Goal: Task Accomplishment & Management: Complete application form

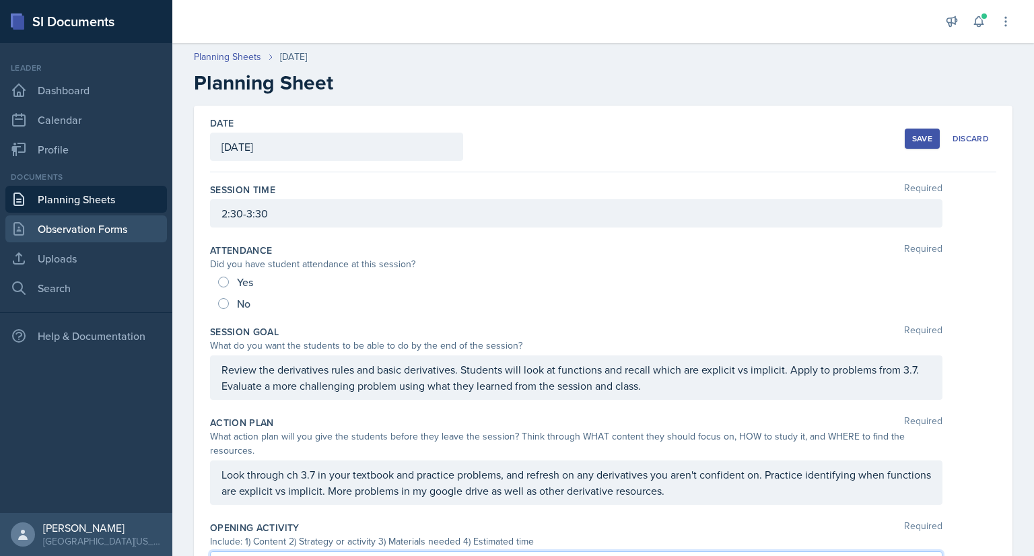
scroll to position [249, 0]
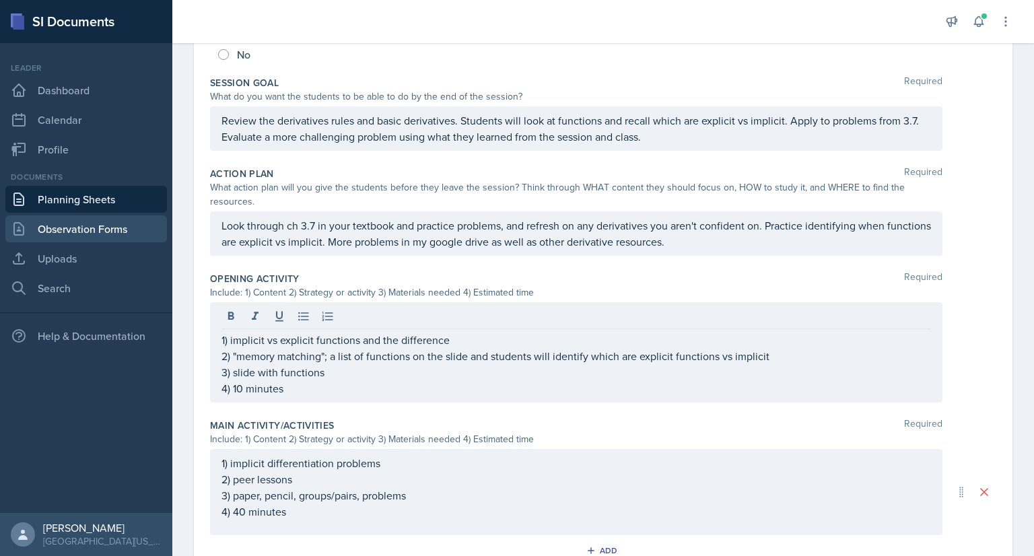
click at [106, 237] on link "Observation Forms" at bounding box center [86, 228] width 162 height 27
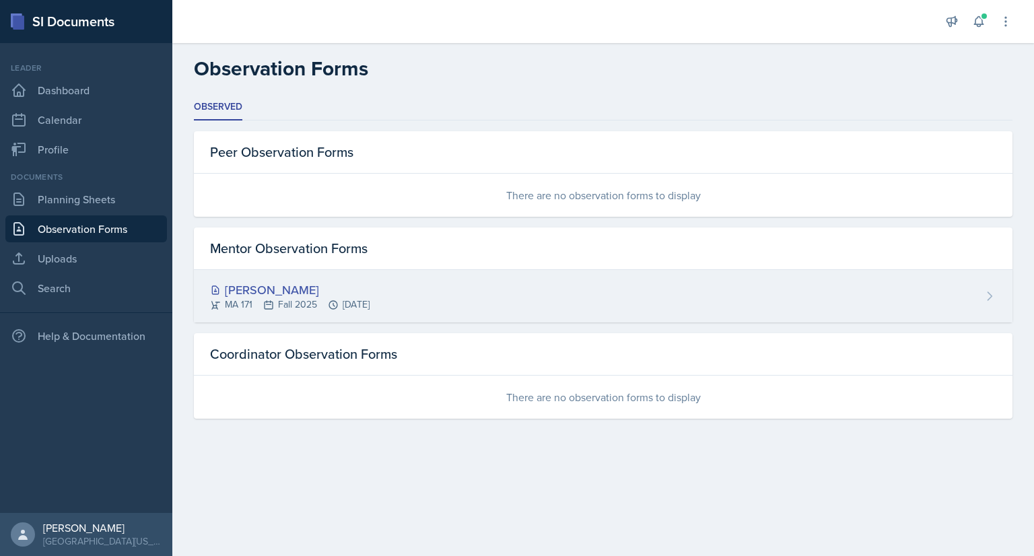
click at [725, 295] on div "[PERSON_NAME] MA 171 Fall 2025 [DATE]" at bounding box center [603, 296] width 819 height 53
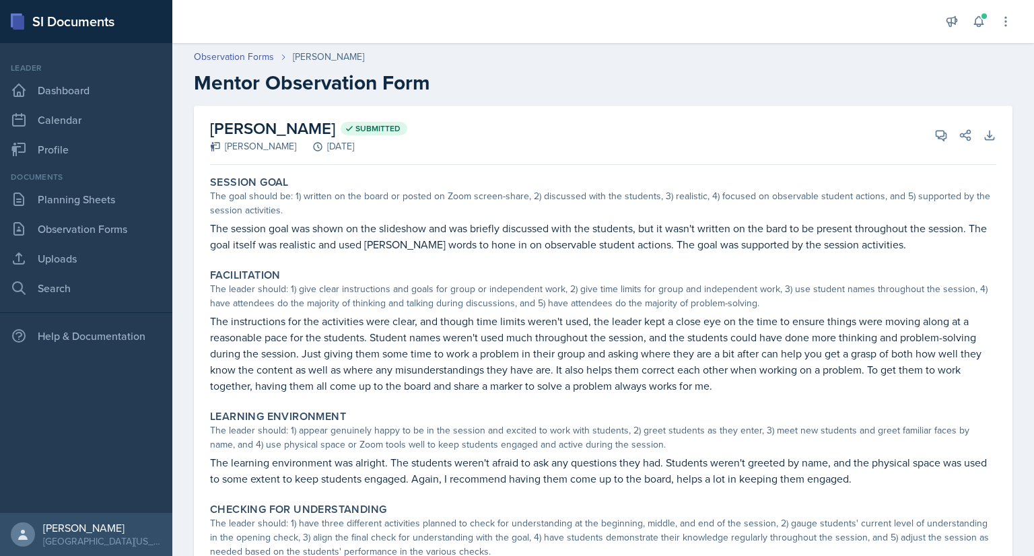
click at [559, 254] on div "Session Goal The goal should be: 1) written on the board or posted on Zoom scre…" at bounding box center [603, 214] width 797 height 88
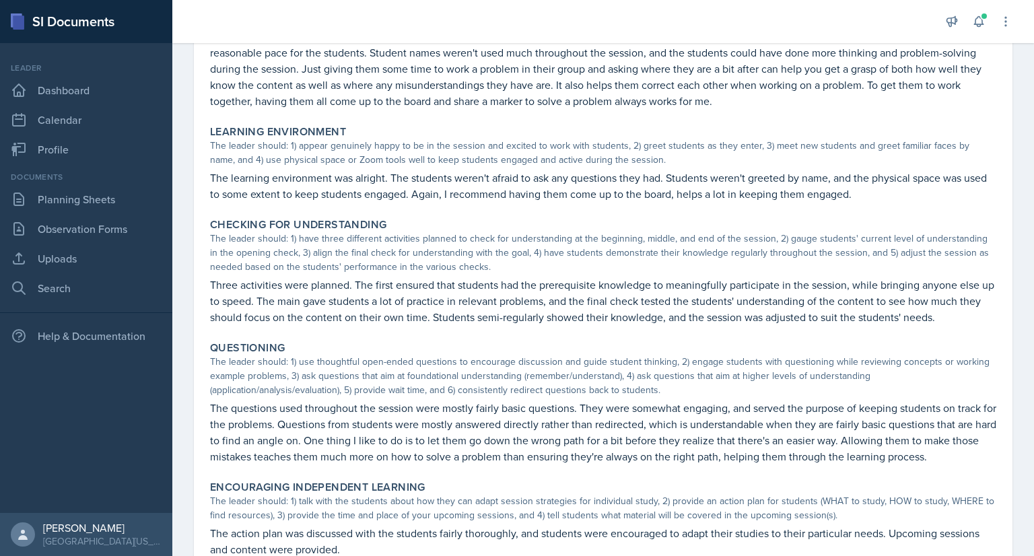
scroll to position [340, 0]
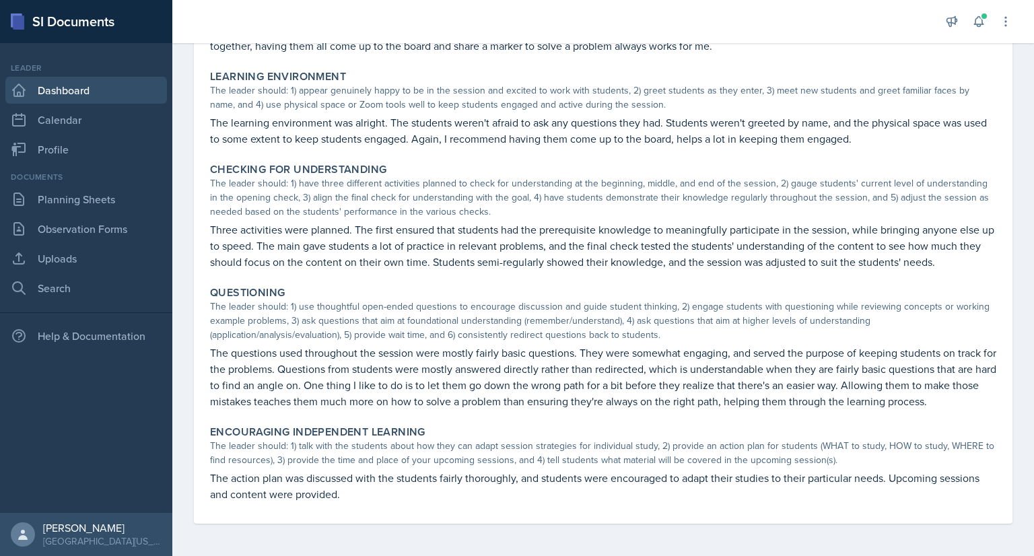
click at [121, 92] on link "Dashboard" at bounding box center [86, 90] width 162 height 27
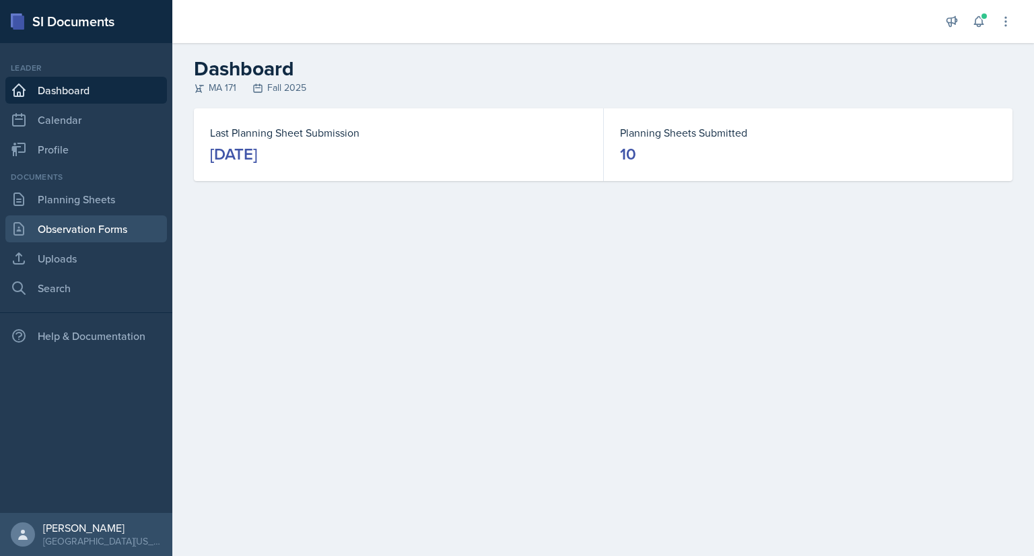
click at [116, 242] on link "Observation Forms" at bounding box center [86, 228] width 162 height 27
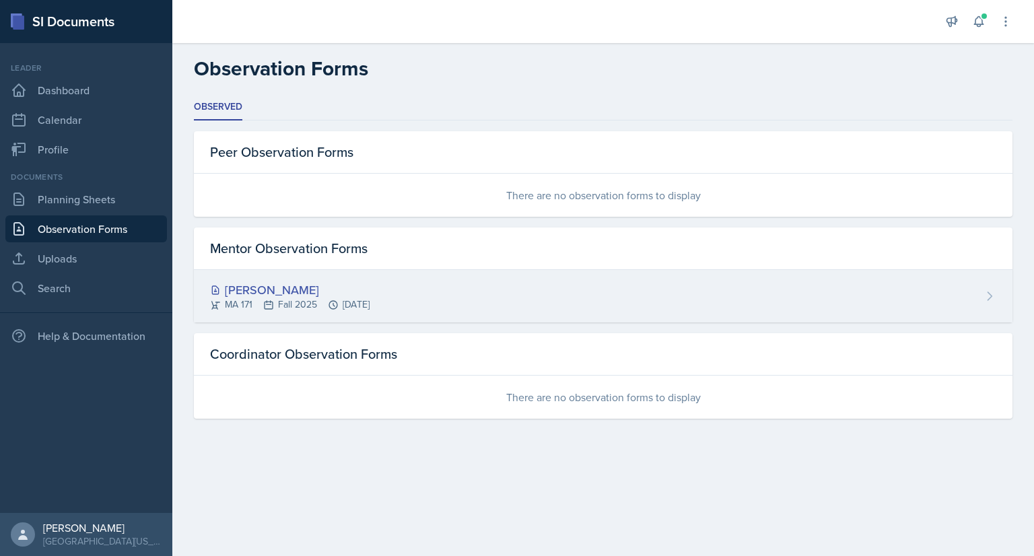
click at [319, 292] on div "[PERSON_NAME]" at bounding box center [290, 290] width 160 height 18
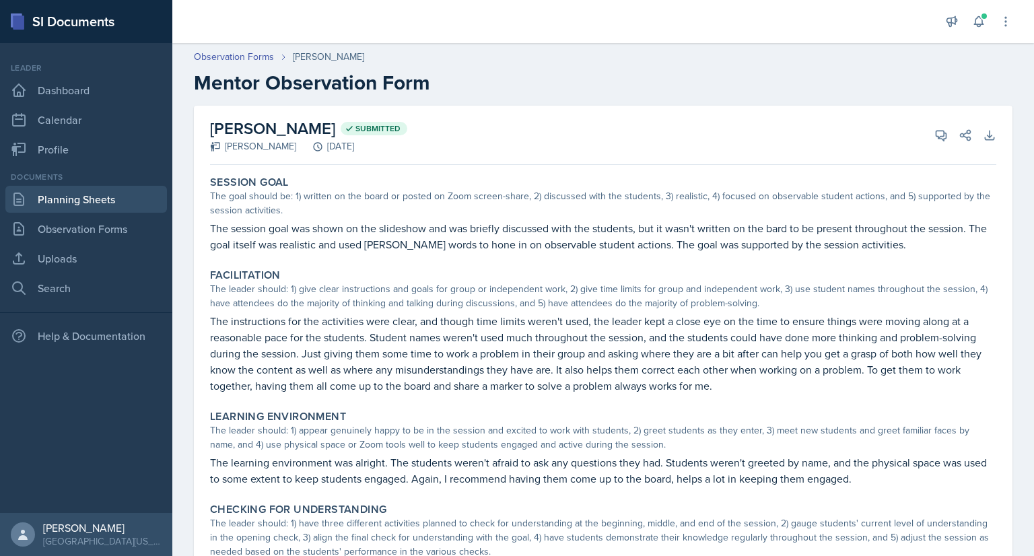
click at [104, 206] on link "Planning Sheets" at bounding box center [86, 199] width 162 height 27
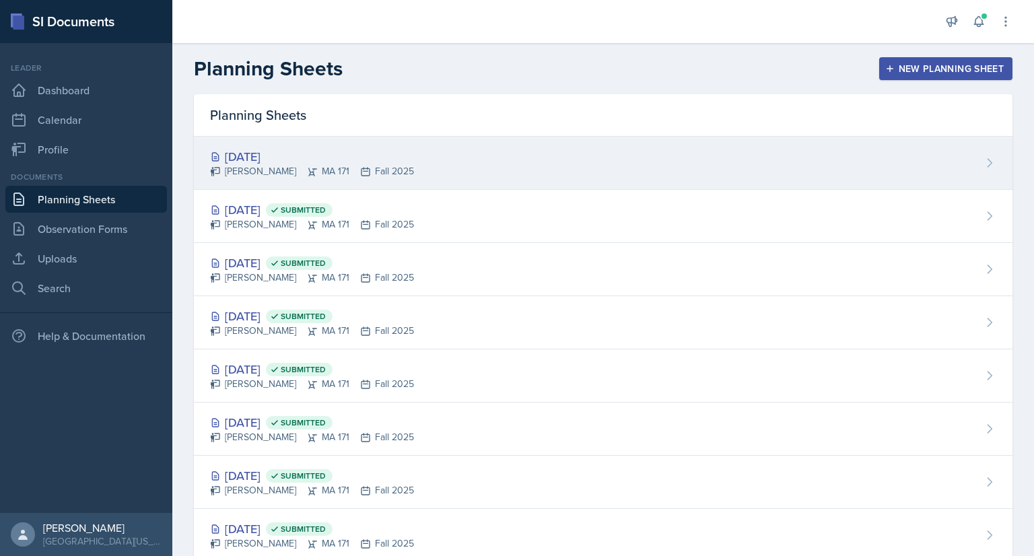
click at [445, 171] on div "[DATE] [PERSON_NAME] MA 171 Fall 2025" at bounding box center [603, 163] width 819 height 53
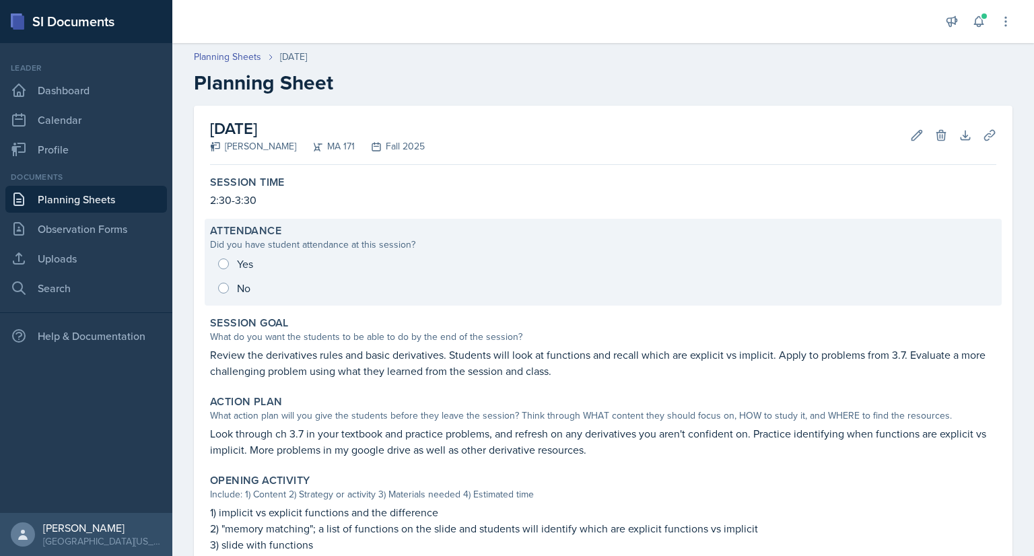
click at [218, 262] on div "Yes No" at bounding box center [603, 276] width 787 height 48
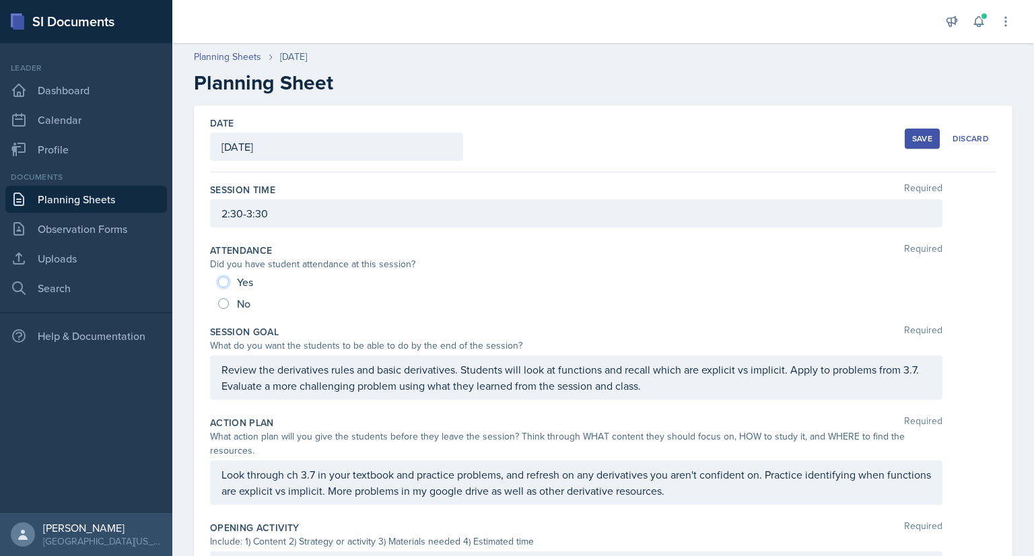
click at [223, 282] on input "Yes" at bounding box center [223, 282] width 11 height 11
radio input "true"
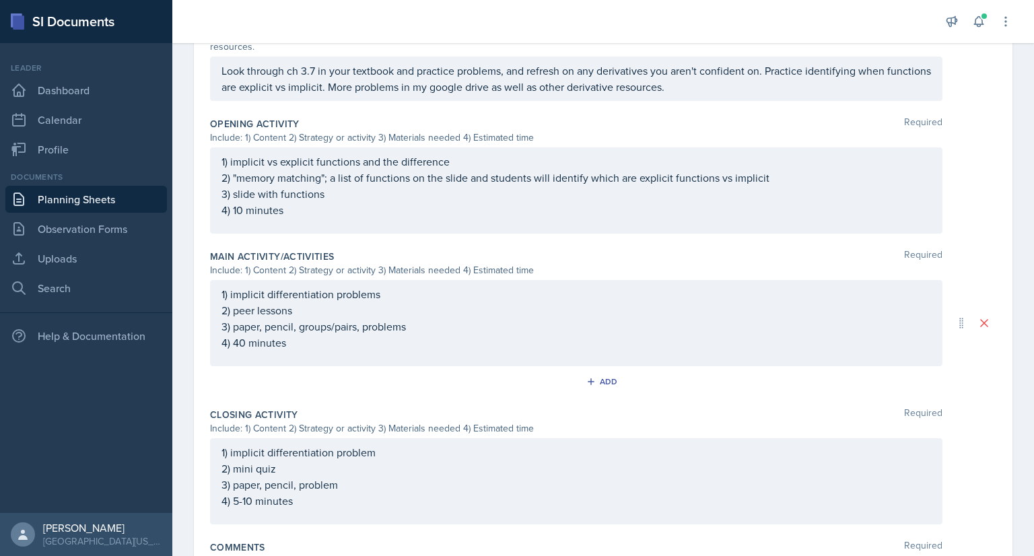
scroll to position [514, 0]
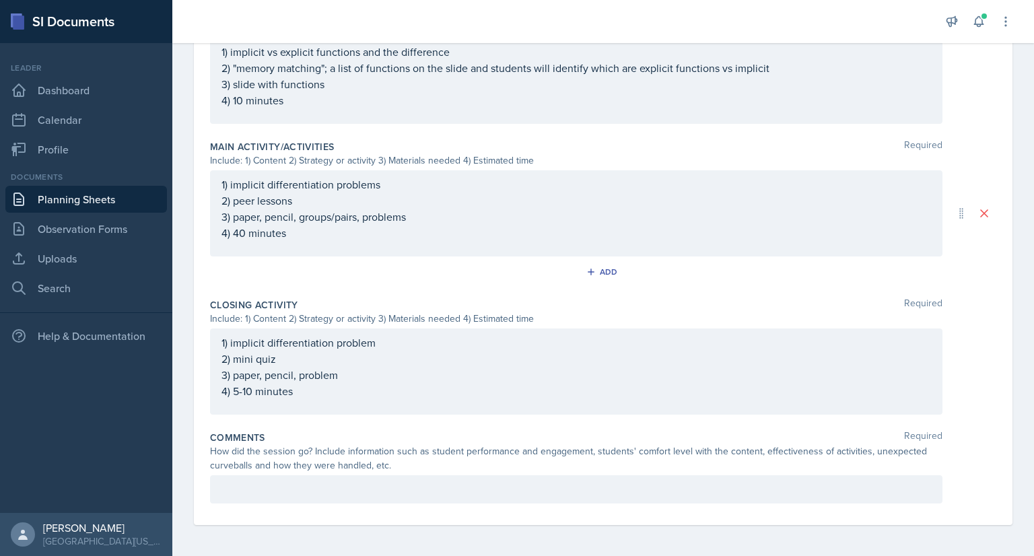
click at [300, 494] on div at bounding box center [576, 489] width 733 height 28
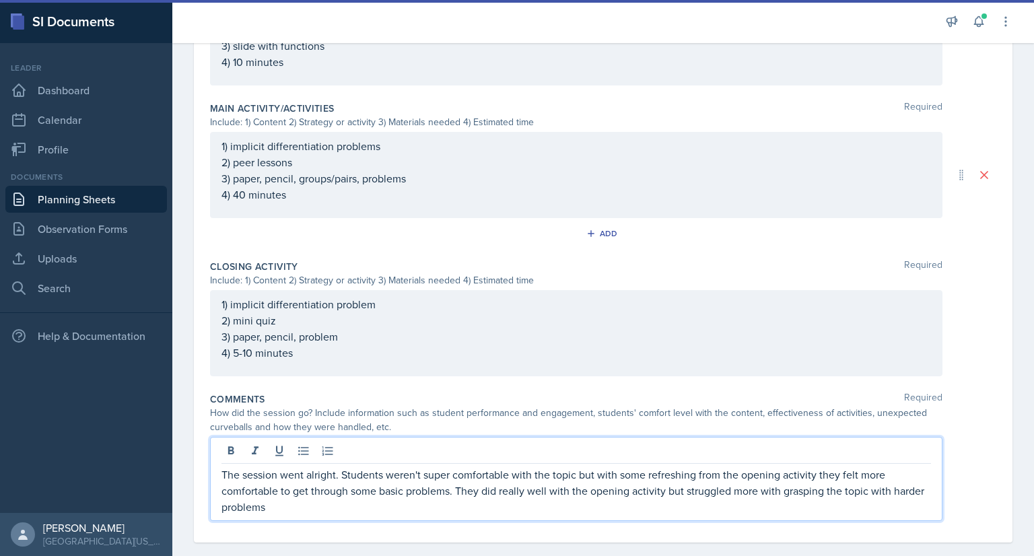
scroll to position [569, 0]
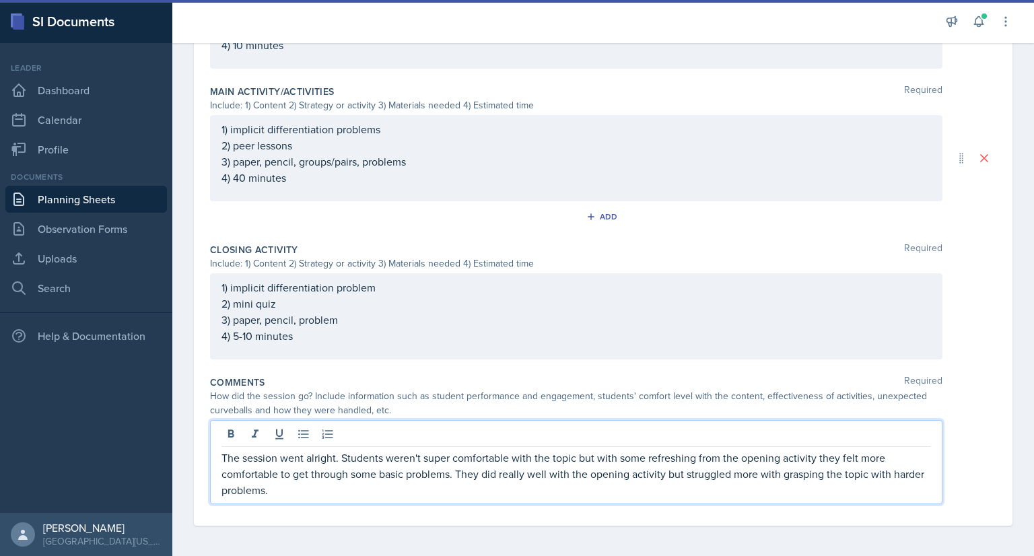
click at [890, 477] on p "The session went alright. Students weren't super comfortable with the topic but…" at bounding box center [577, 474] width 710 height 48
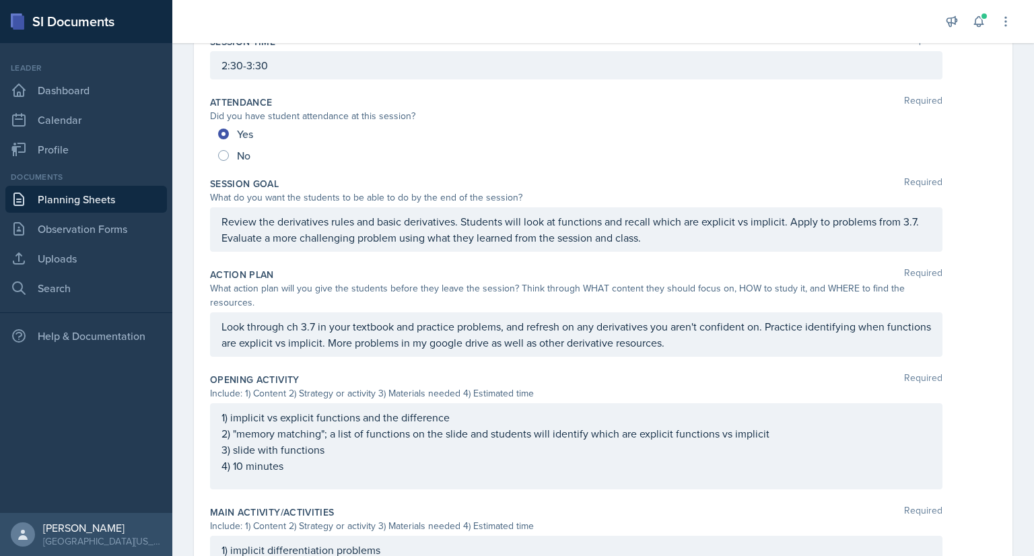
scroll to position [0, 0]
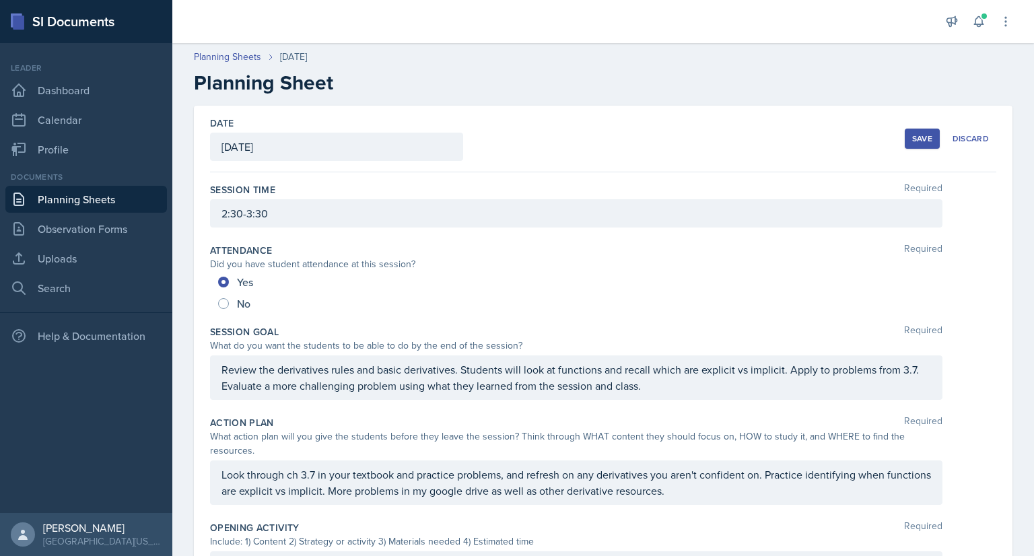
click at [905, 127] on div "Save Discard" at bounding box center [951, 138] width 92 height 31
click at [912, 138] on div "Save" at bounding box center [922, 138] width 20 height 11
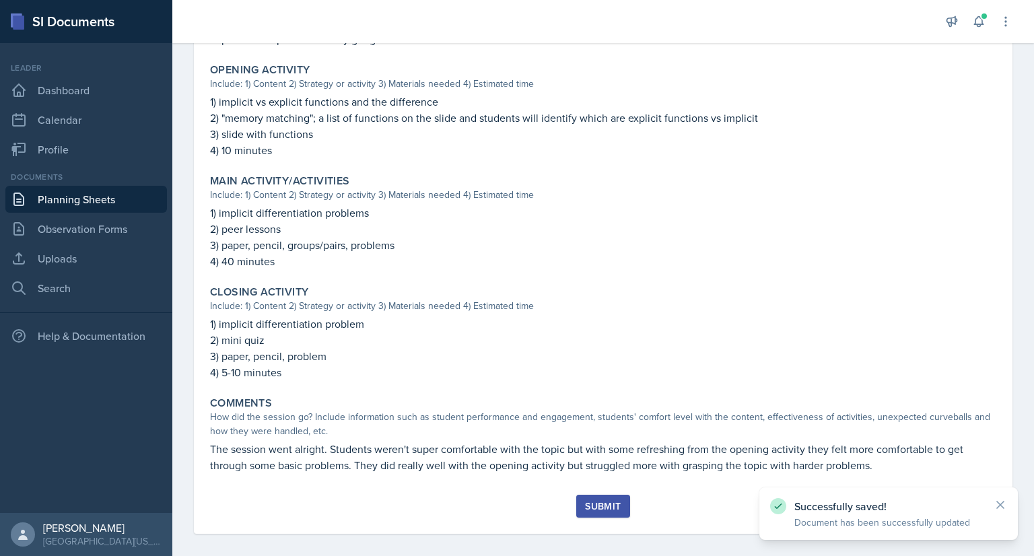
scroll to position [420, 0]
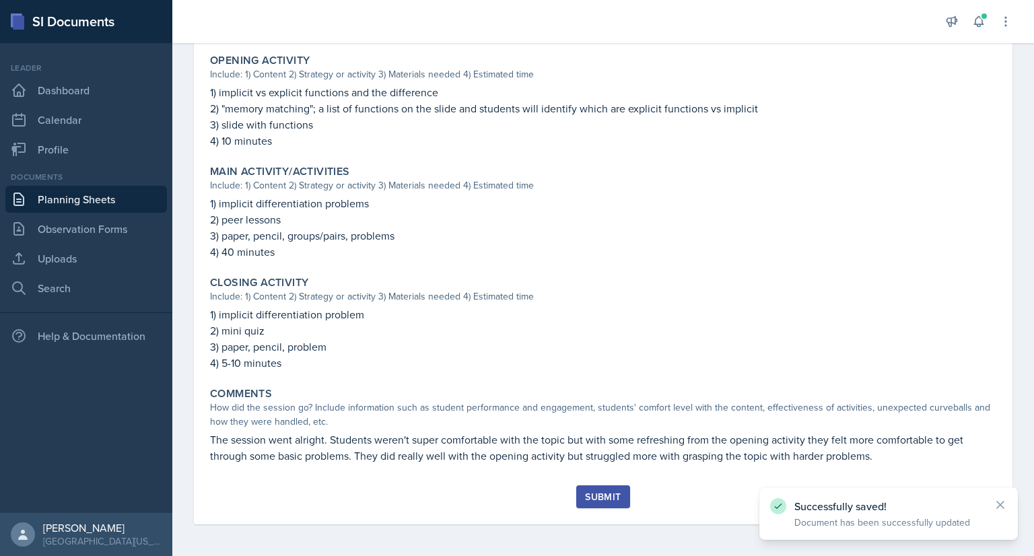
click at [601, 487] on button "Submit" at bounding box center [602, 497] width 53 height 23
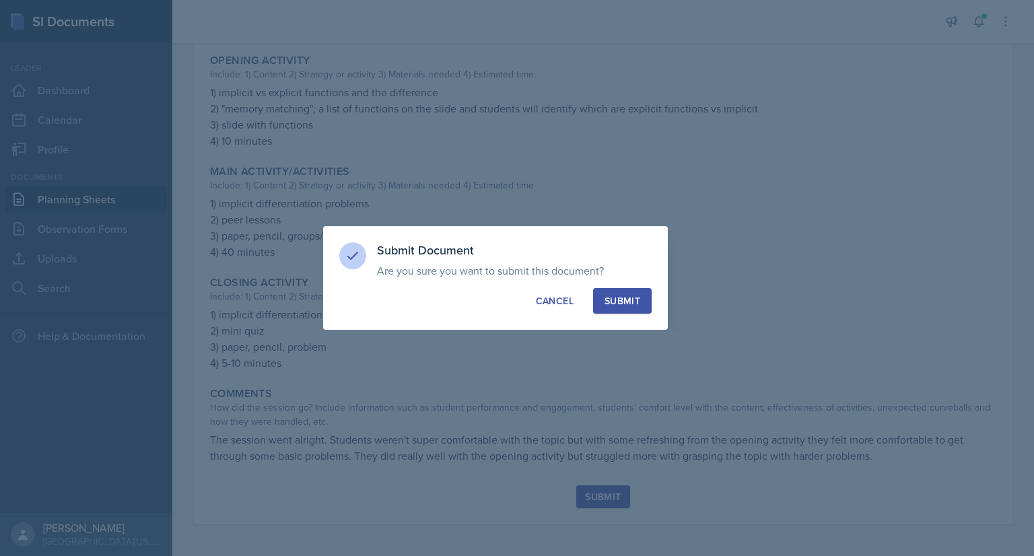
click at [622, 300] on div "Submit" at bounding box center [623, 300] width 36 height 13
radio input "true"
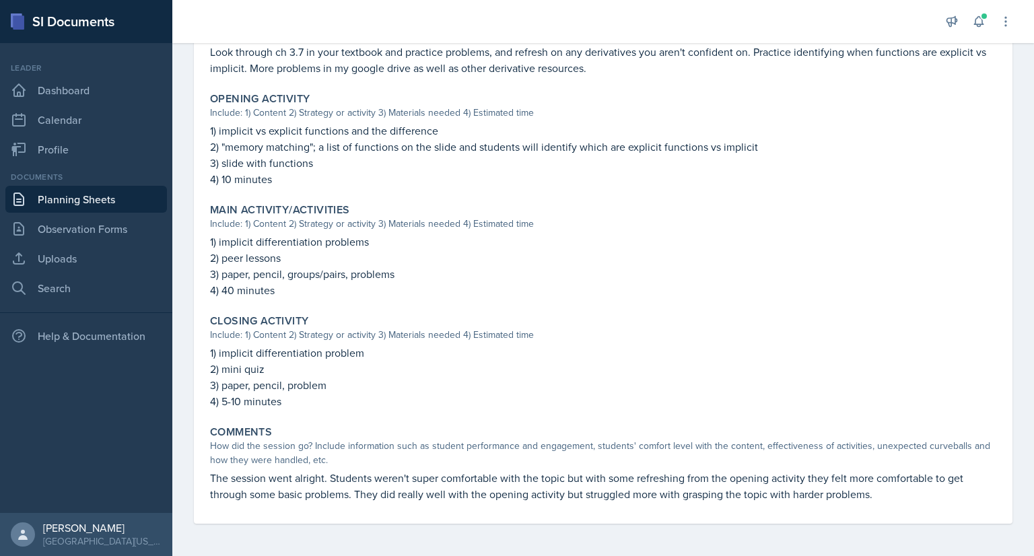
scroll to position [0, 0]
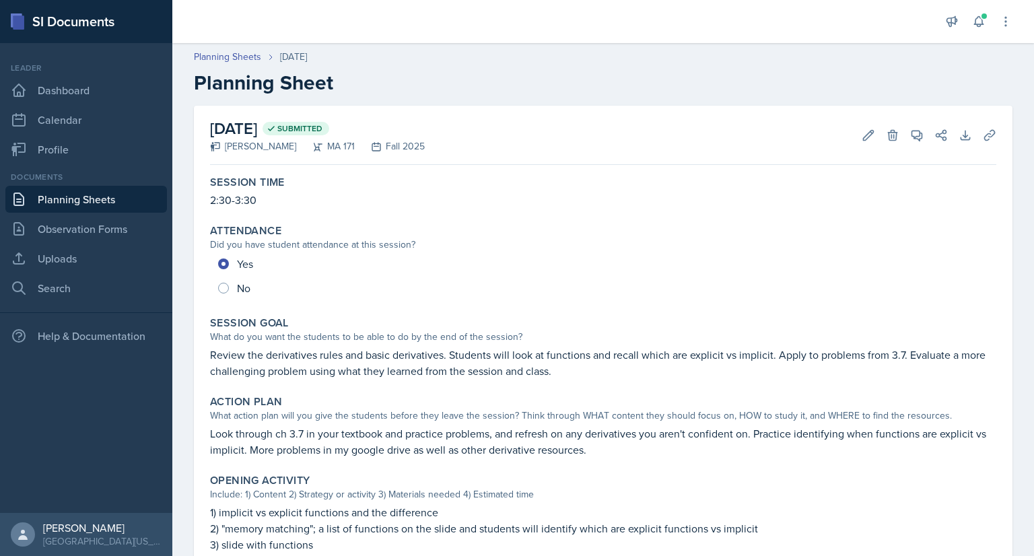
click at [74, 194] on link "Planning Sheets" at bounding box center [86, 199] width 162 height 27
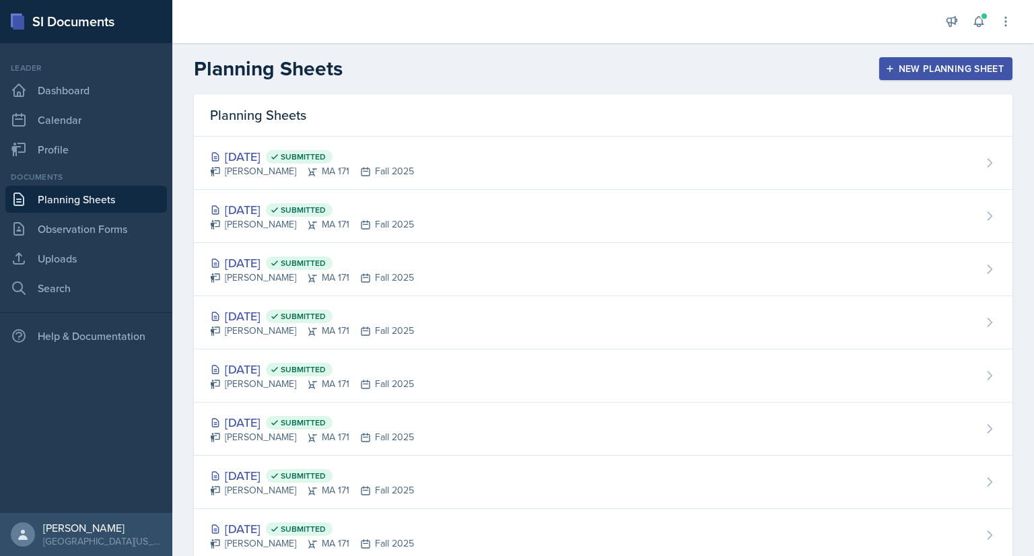
click at [956, 63] on div "New Planning Sheet" at bounding box center [946, 68] width 116 height 11
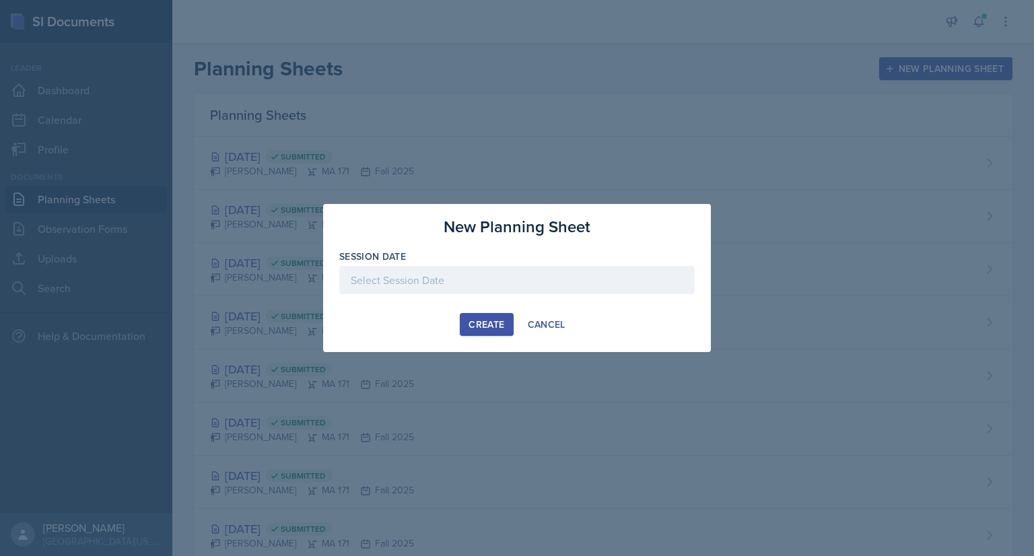
click at [471, 279] on div at bounding box center [517, 280] width 356 height 28
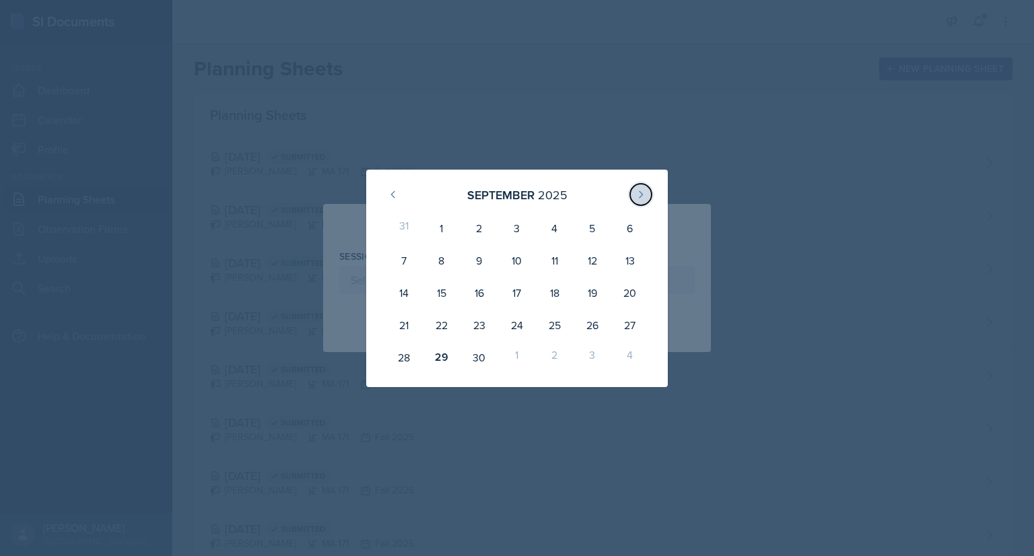
click at [644, 187] on button at bounding box center [641, 195] width 22 height 22
click at [589, 226] on div "3" at bounding box center [593, 228] width 38 height 32
type input "[DATE]"
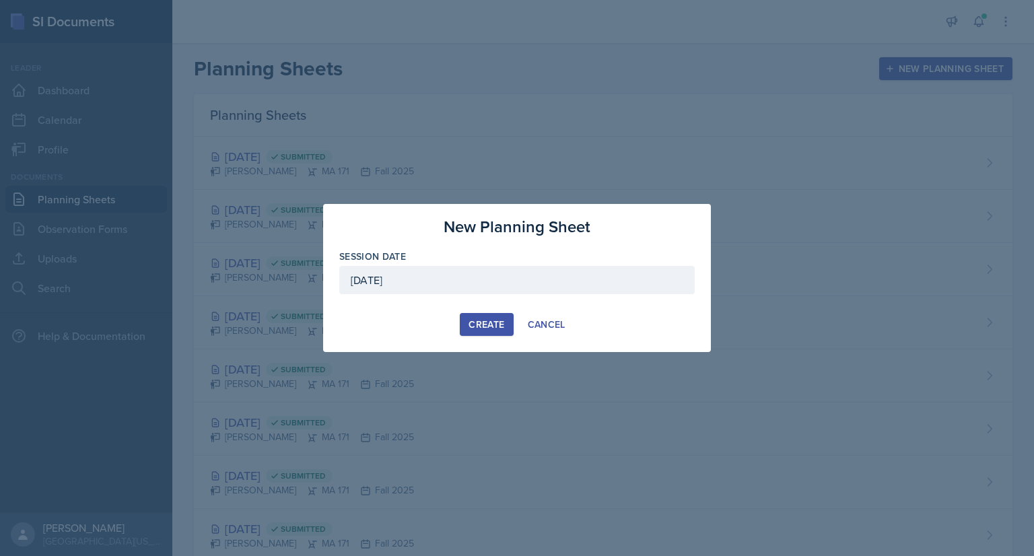
click at [474, 325] on div "Create" at bounding box center [487, 324] width 36 height 11
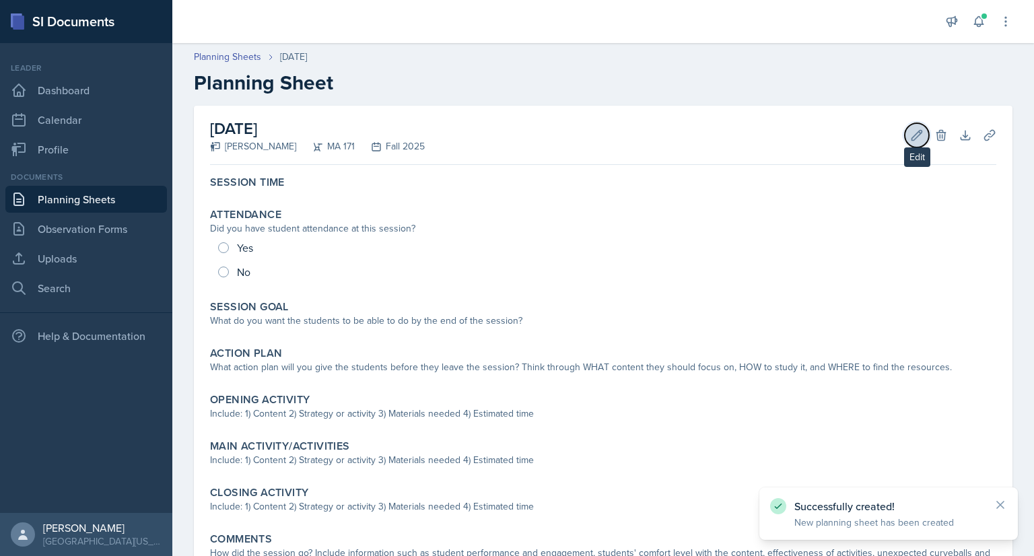
click at [912, 137] on icon at bounding box center [917, 135] width 10 height 10
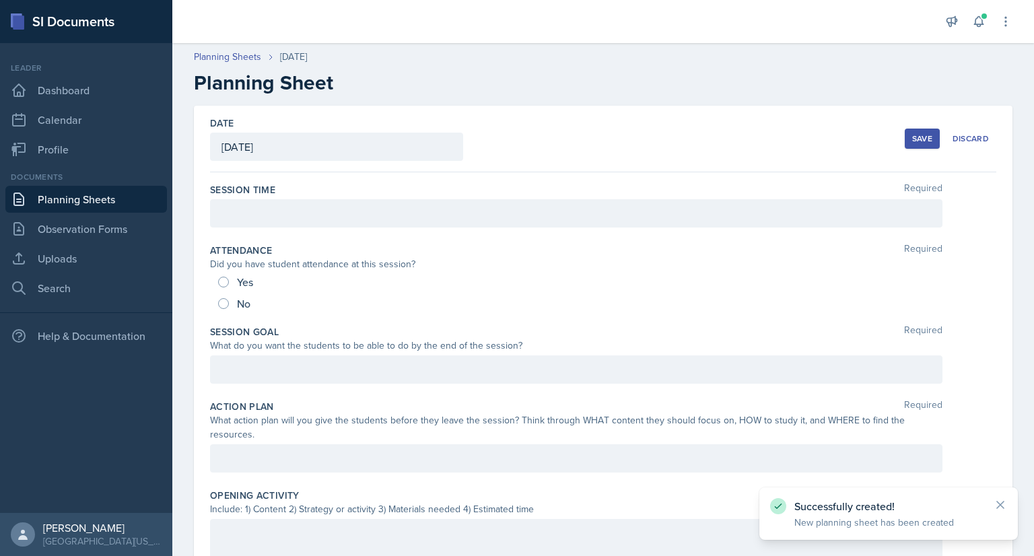
click at [418, 203] on div at bounding box center [576, 213] width 733 height 28
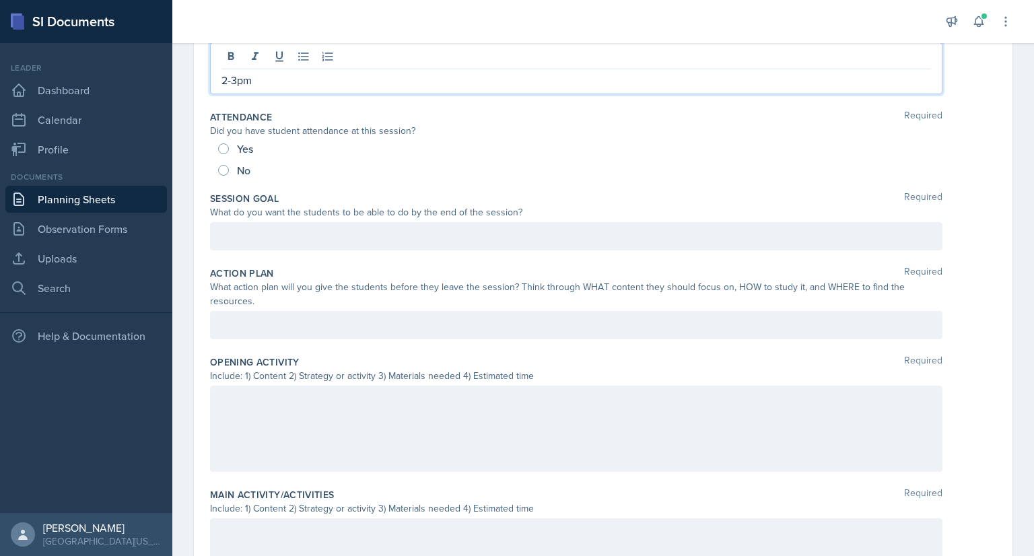
click at [305, 244] on p at bounding box center [577, 236] width 710 height 16
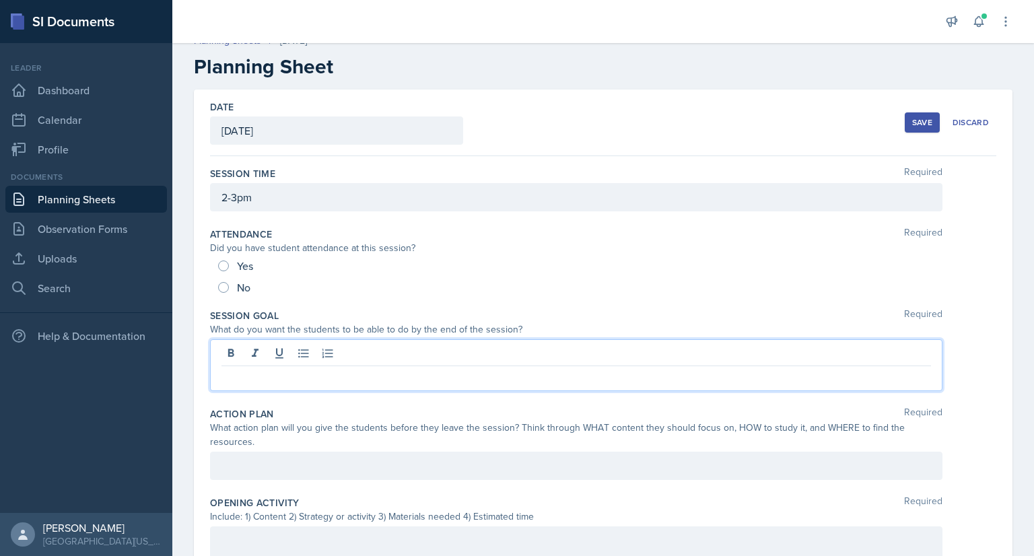
scroll to position [59, 0]
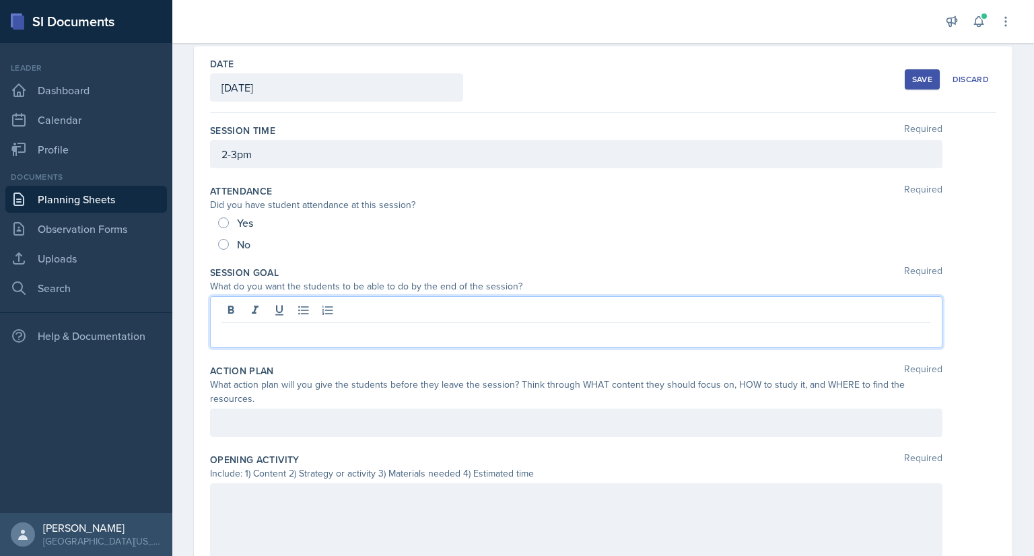
click at [418, 355] on div "Session Goal Required What do you want the students to be able to do by the end…" at bounding box center [603, 310] width 787 height 98
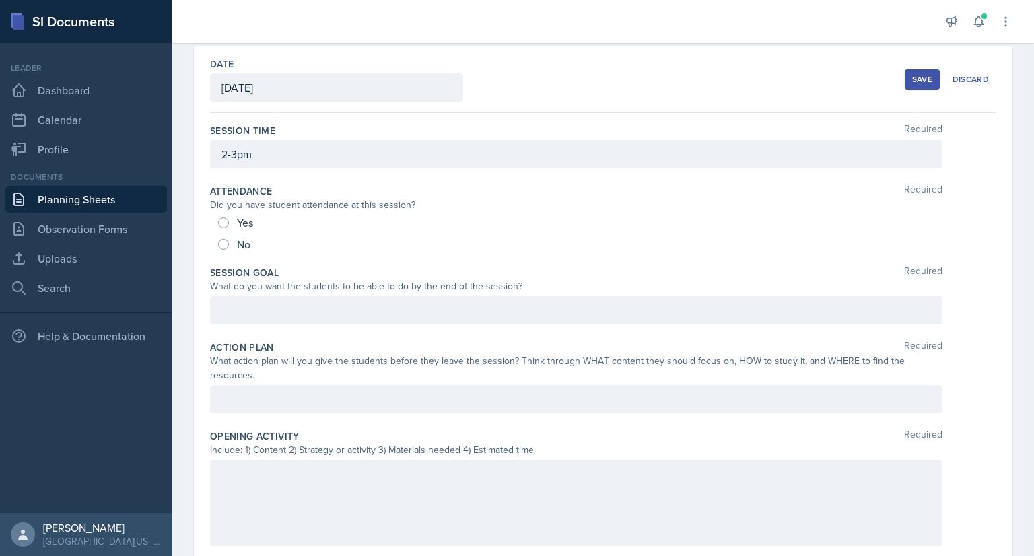
click at [503, 479] on div at bounding box center [576, 503] width 733 height 86
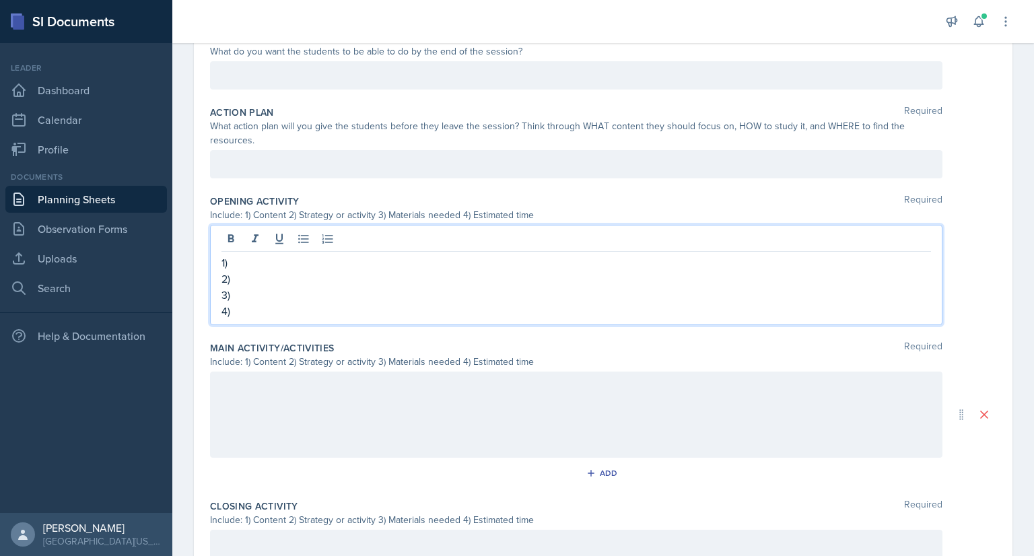
click at [302, 394] on p at bounding box center [577, 386] width 710 height 16
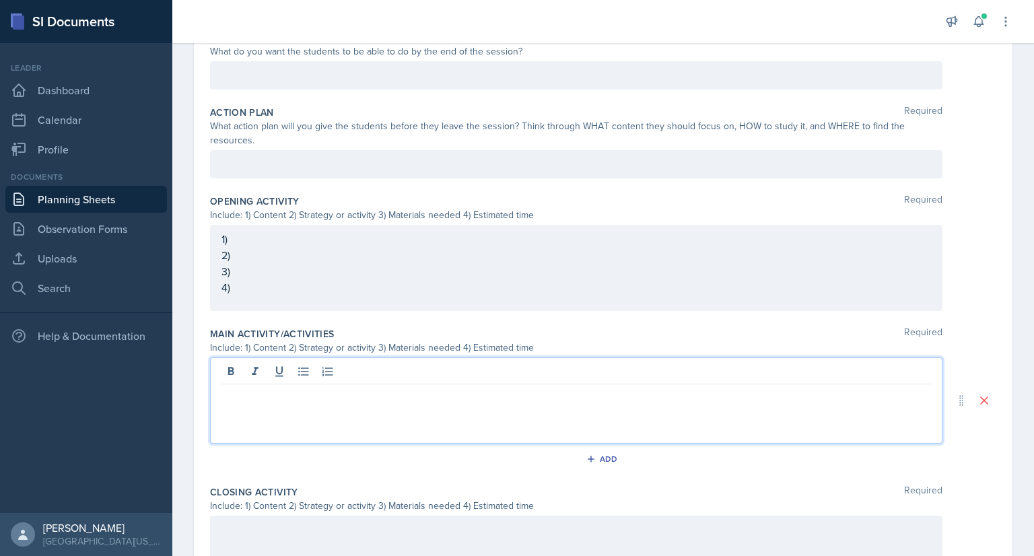
scroll to position [280, 0]
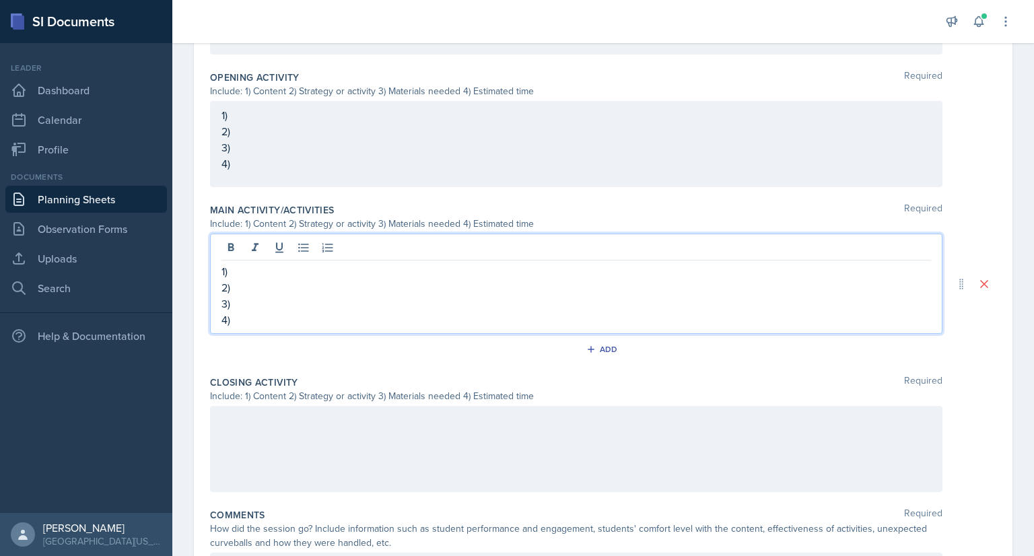
click at [321, 421] on p at bounding box center [577, 420] width 710 height 16
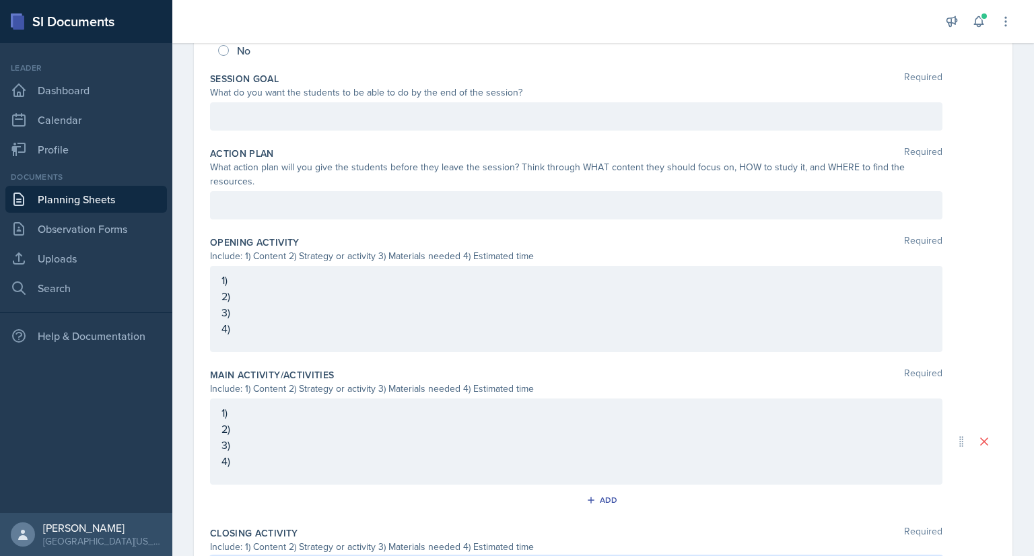
scroll to position [0, 0]
